Goal: Information Seeking & Learning: Understand process/instructions

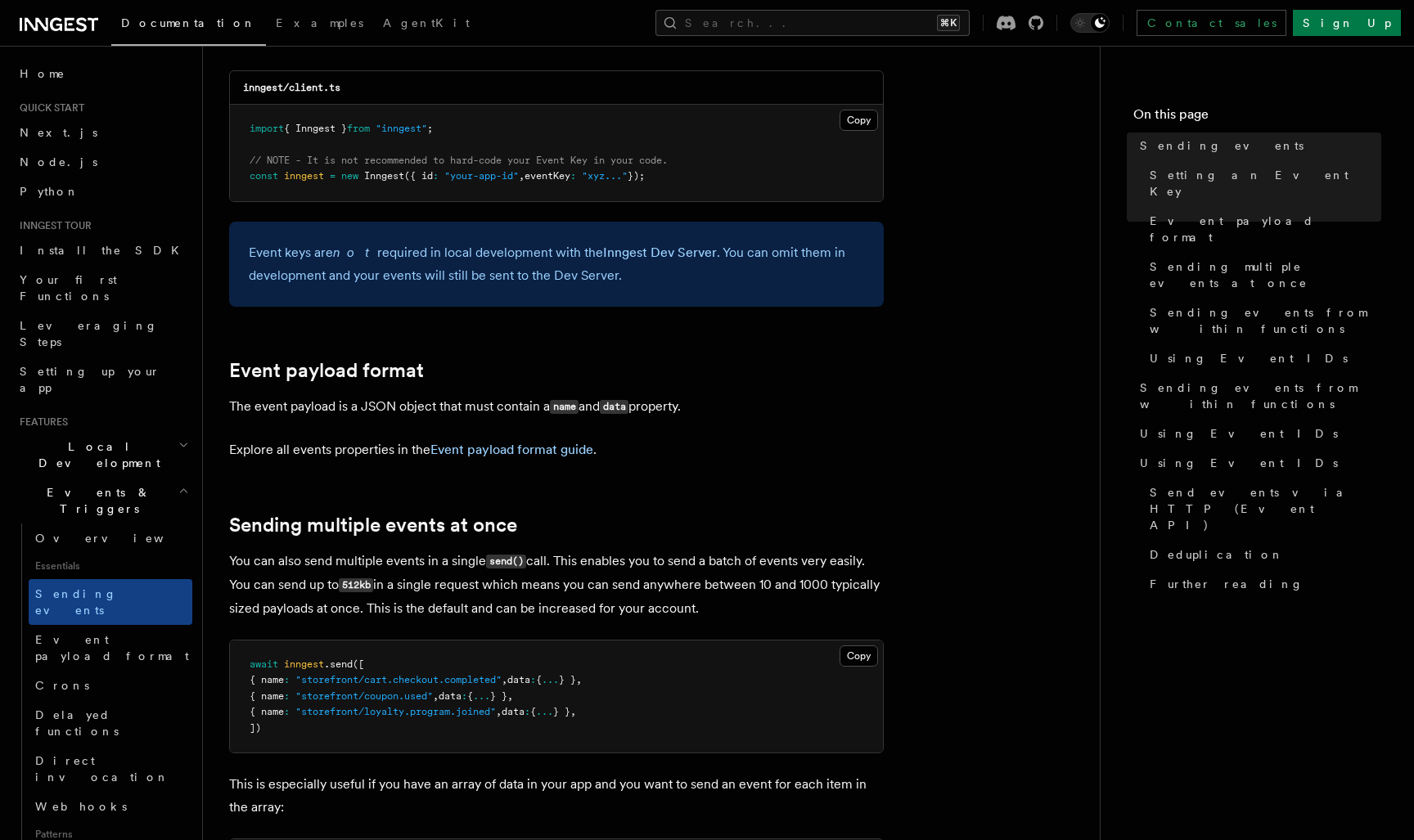
scroll to position [1545, 0]
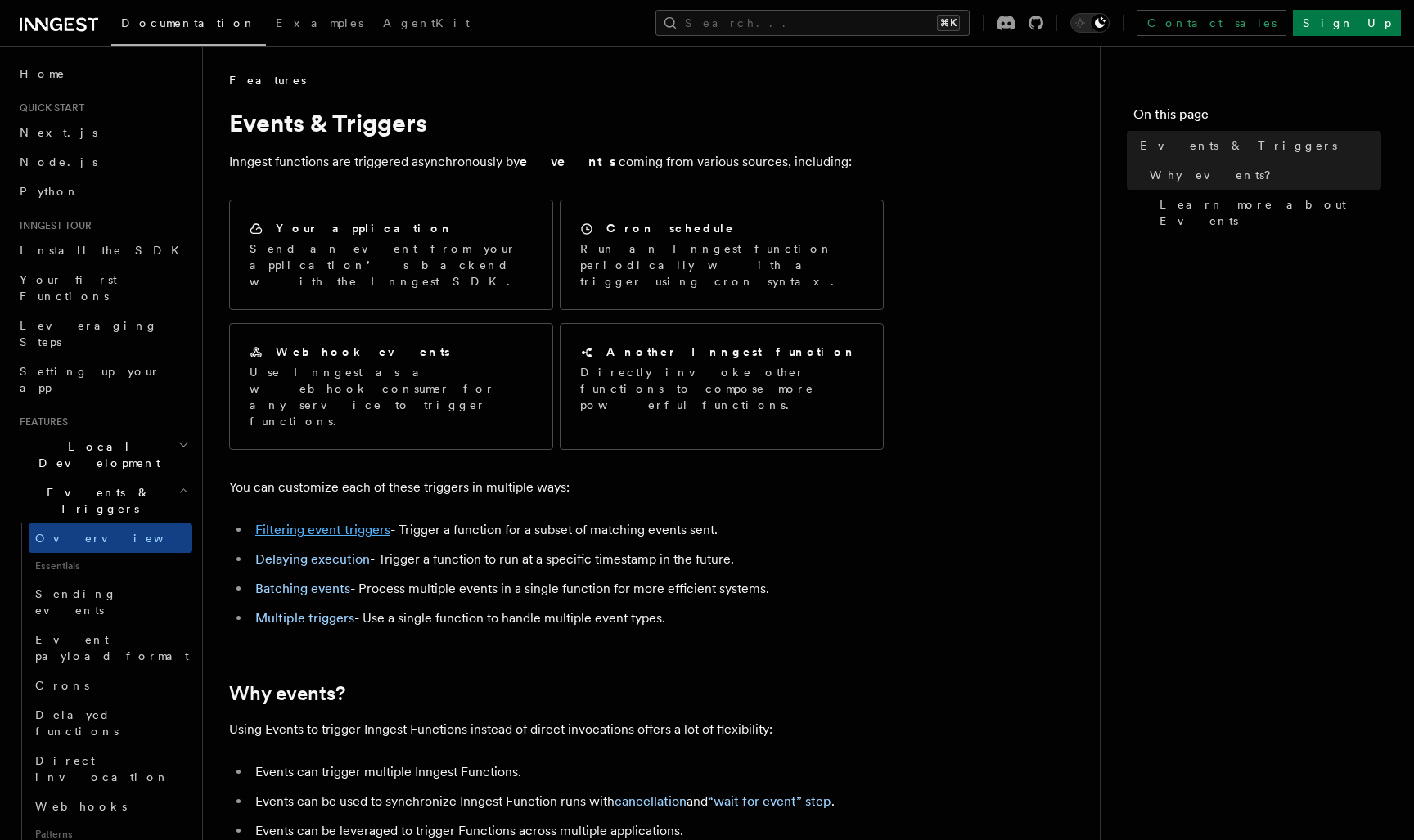
click at [354, 522] on link "Filtering event triggers" at bounding box center [323, 530] width 135 height 15
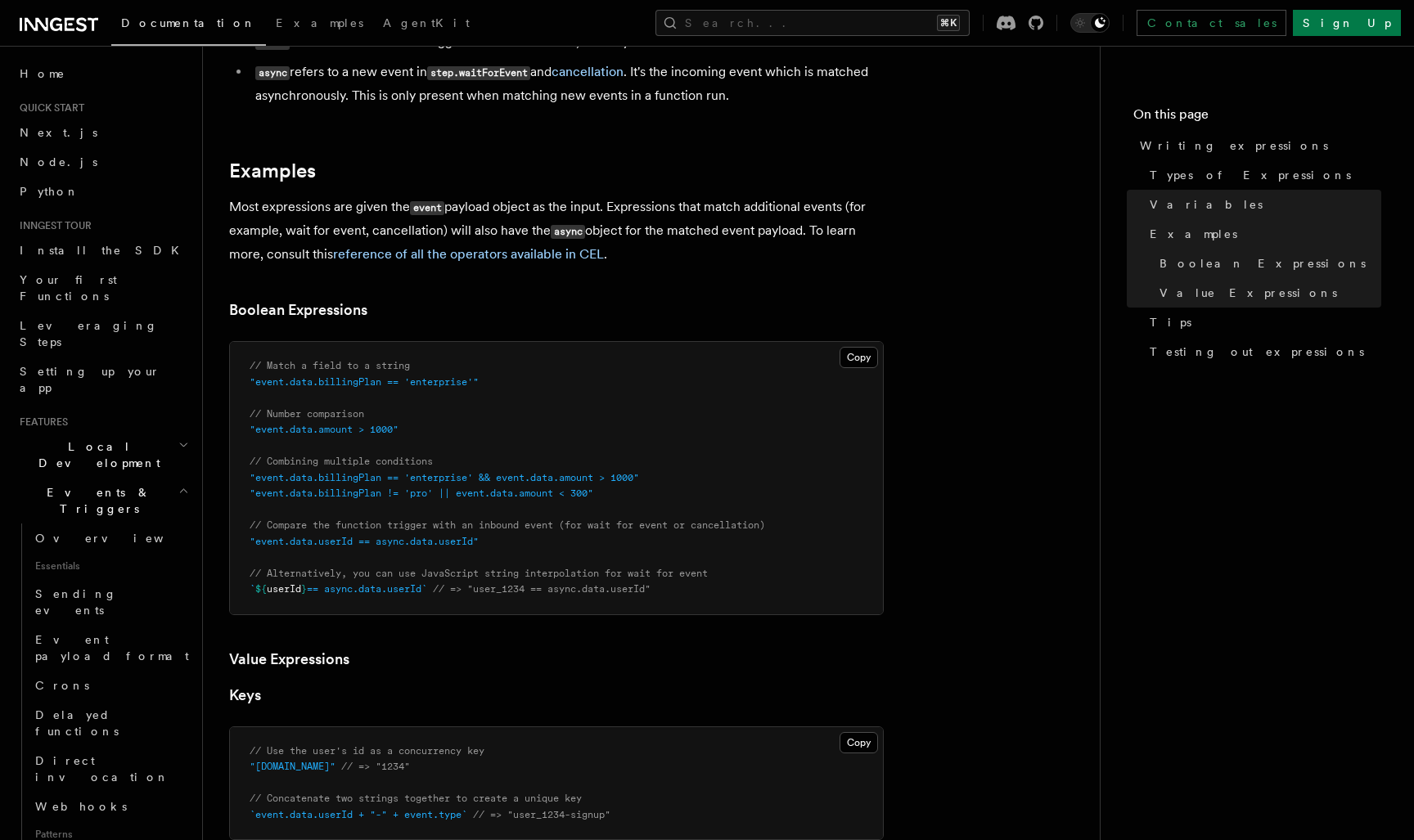
scroll to position [631, 0]
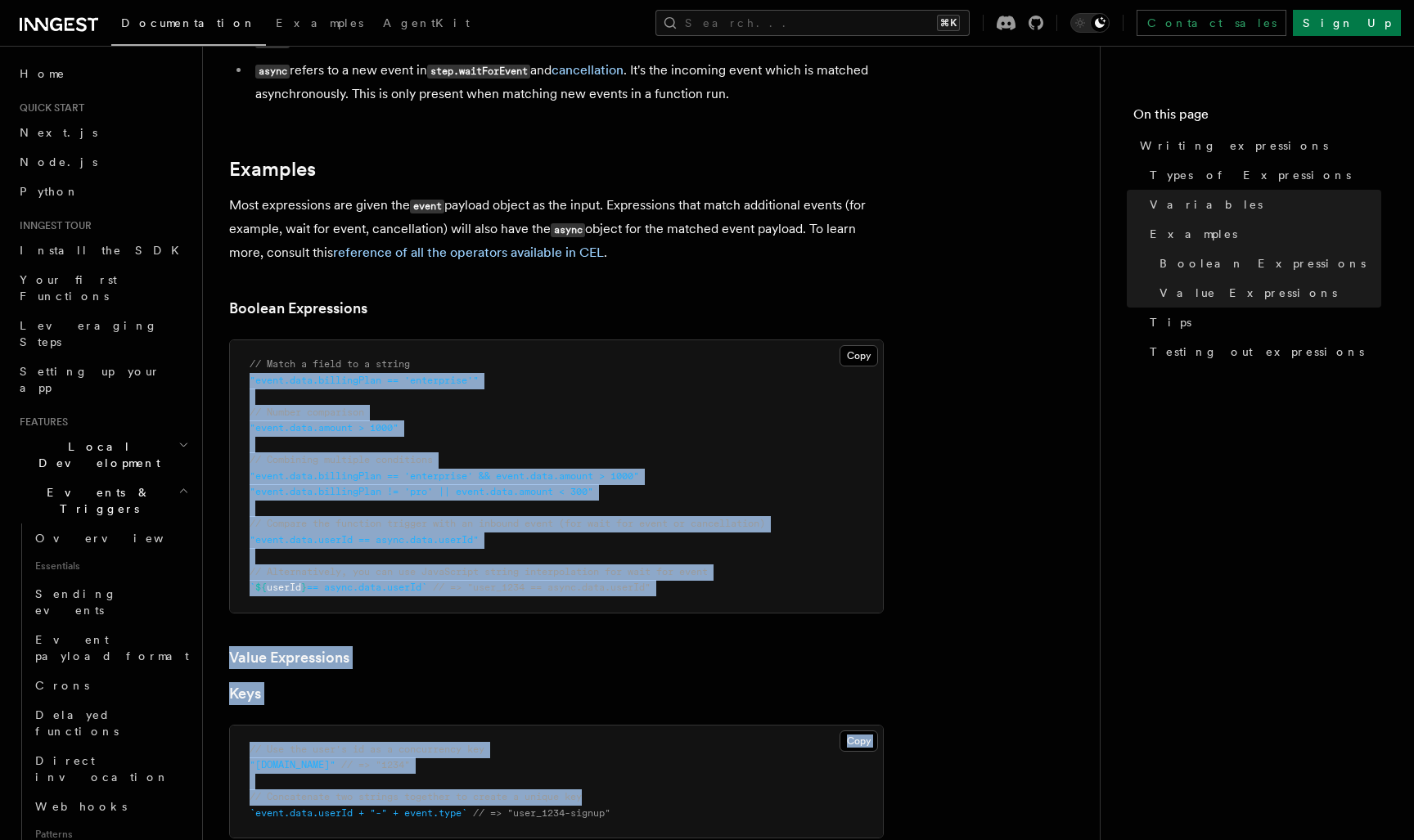
drag, startPoint x: 250, startPoint y: 371, endPoint x: 812, endPoint y: 785, distance: 698.0
click at [812, 785] on article "Features Events & Triggers Writing expressions Expressions are used in a number…" at bounding box center [651, 695] width 845 height 2507
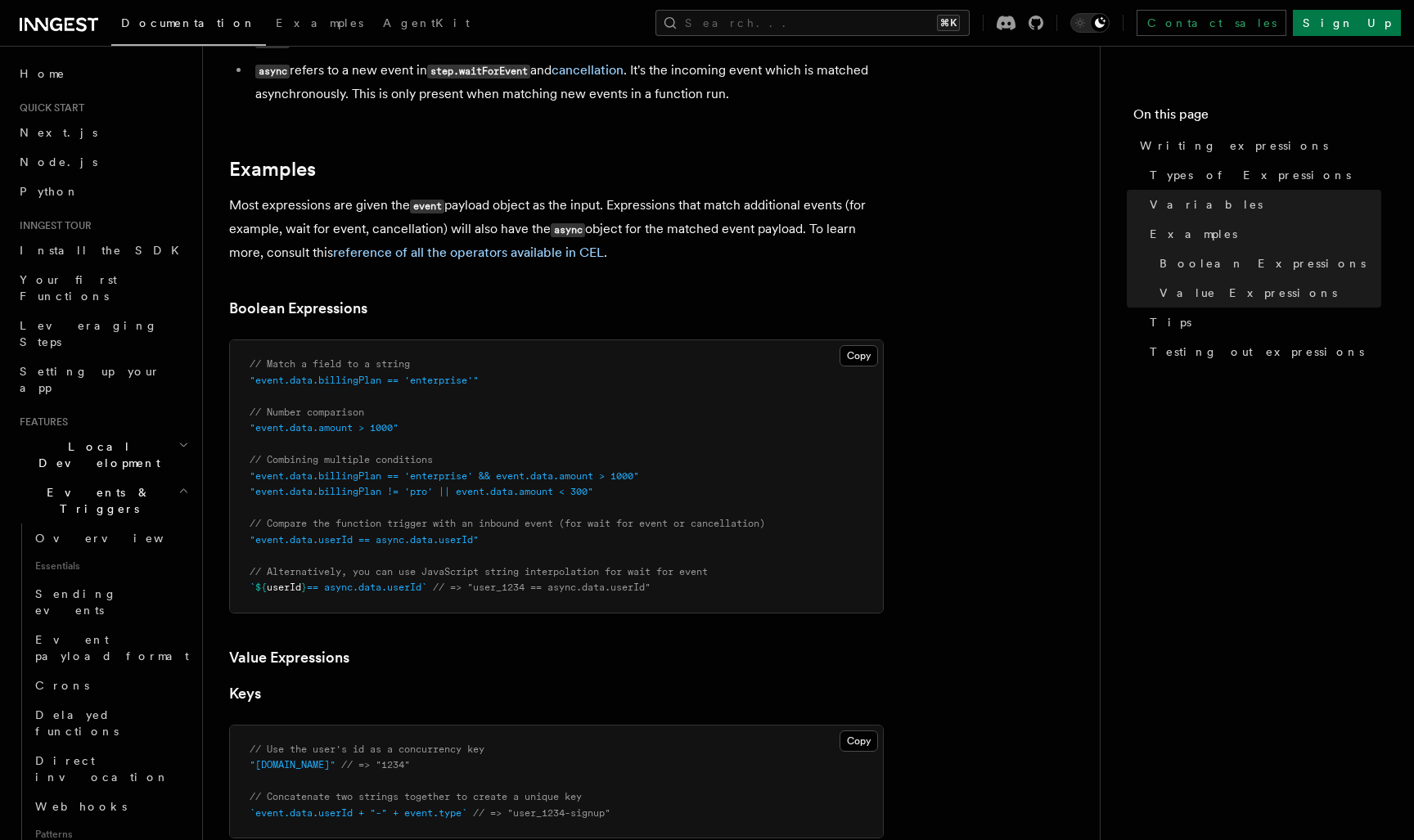
click at [942, 303] on article "Features Events & Triggers Writing expressions Expressions are used in a number…" at bounding box center [651, 695] width 845 height 2507
click at [853, 347] on button "Copy Copied" at bounding box center [859, 355] width 39 height 21
